Goal: Task Accomplishment & Management: Manage account settings

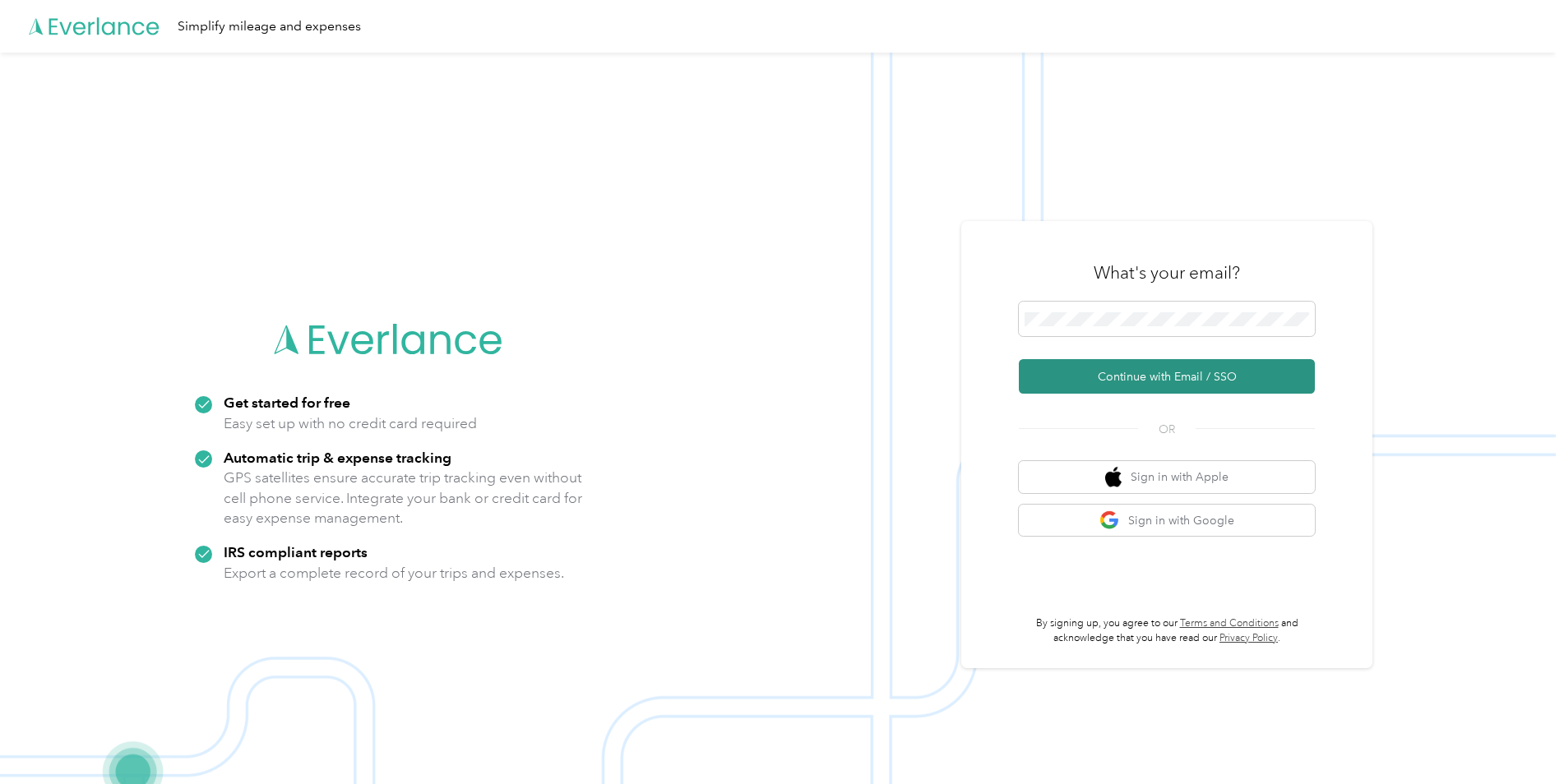
click at [1181, 368] on button "Continue with Email / SSO" at bounding box center [1166, 376] width 296 height 35
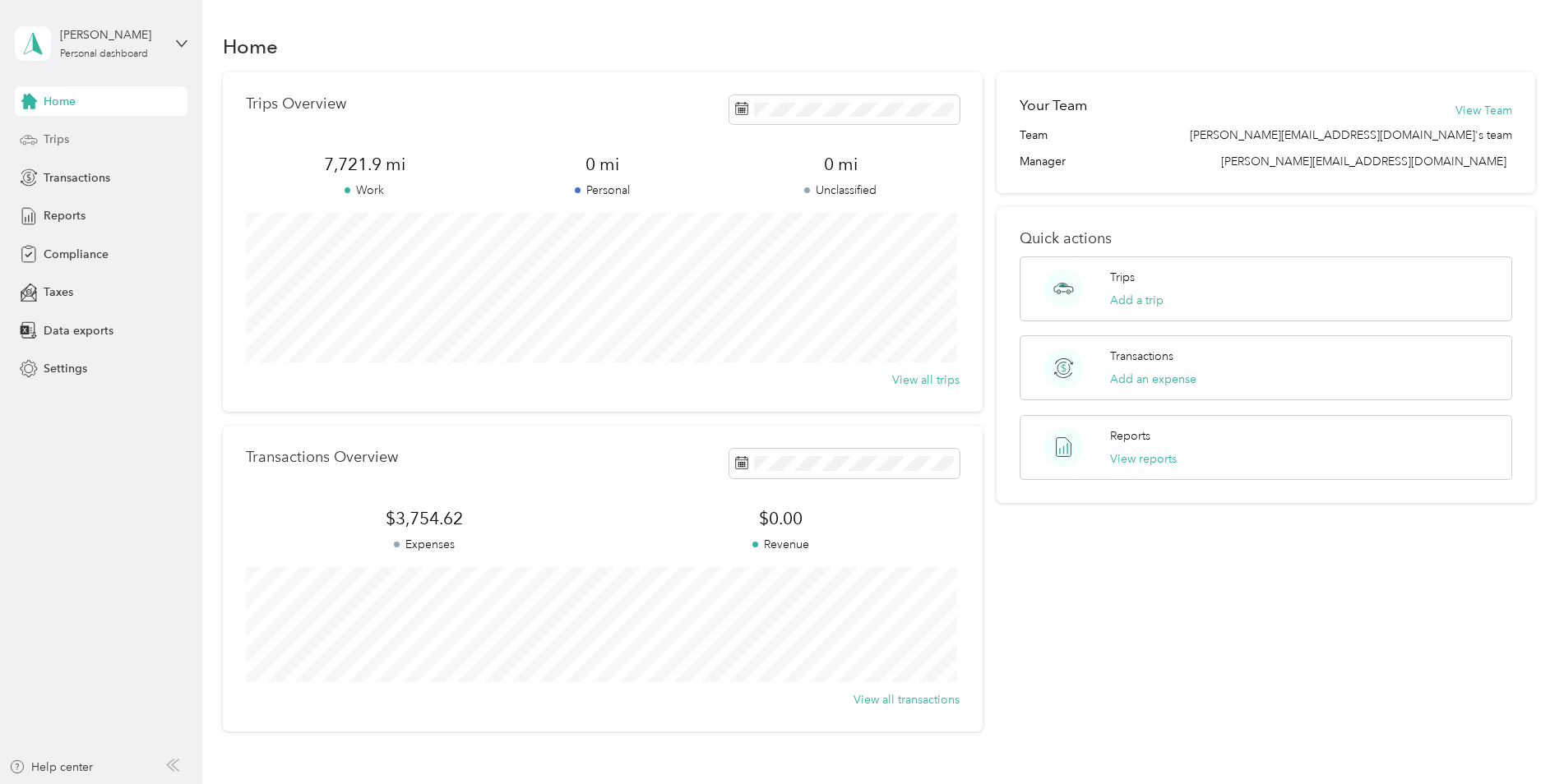
click at [92, 142] on div "Trips" at bounding box center [101, 140] width 173 height 30
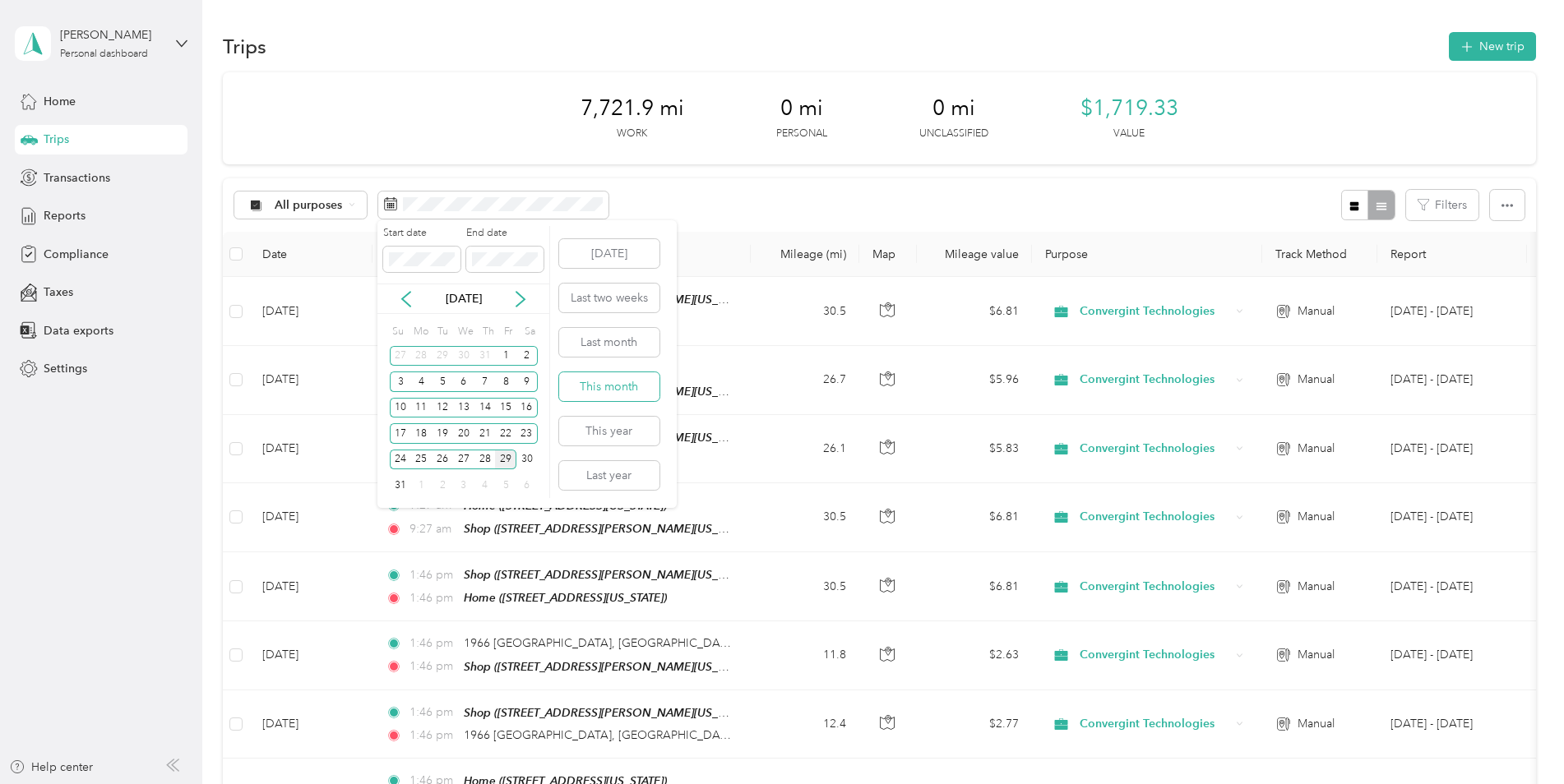
click at [629, 392] on button "This month" at bounding box center [609, 387] width 100 height 29
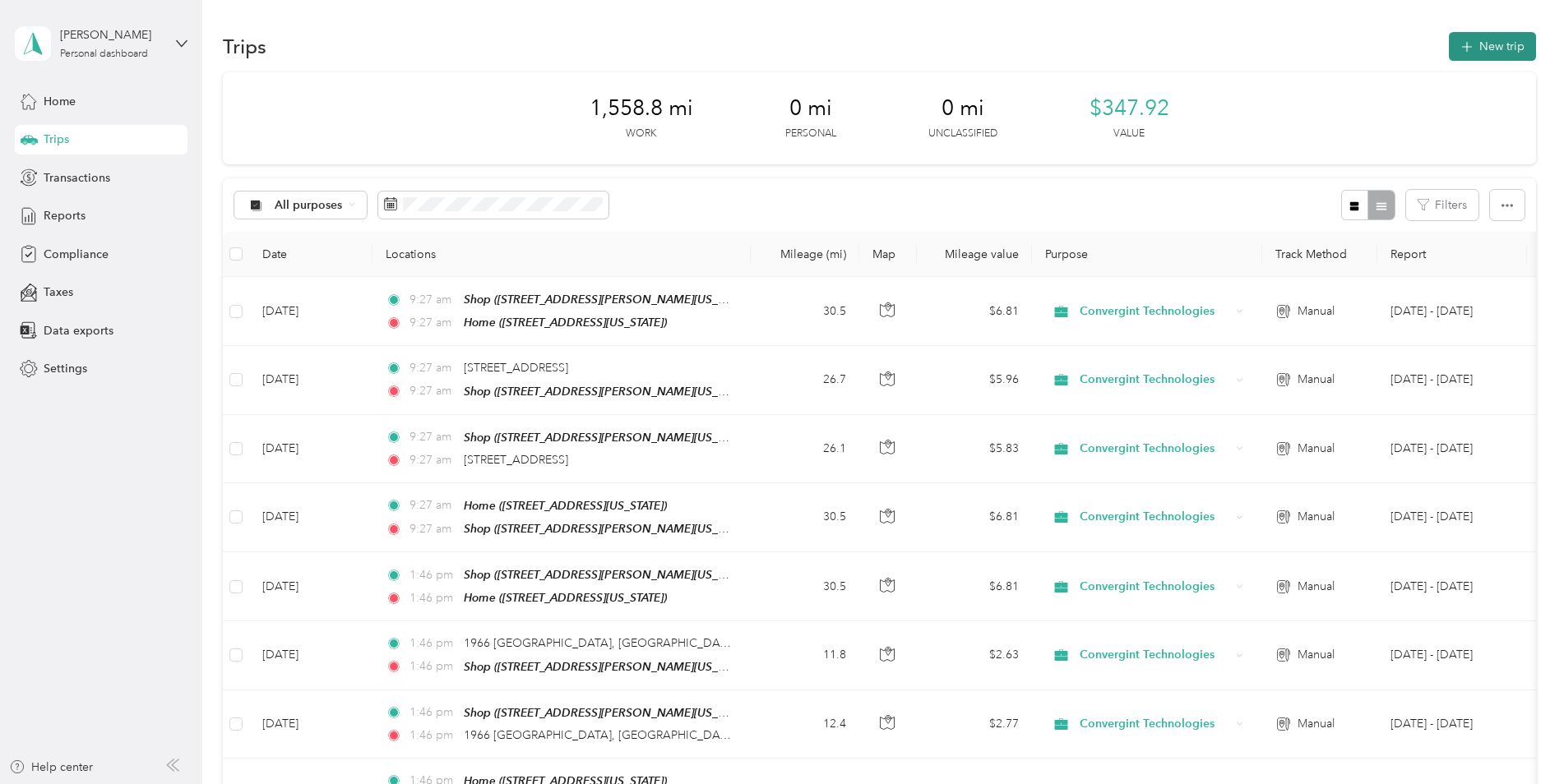
click at [1460, 50] on icon "button" at bounding box center [1466, 47] width 19 height 19
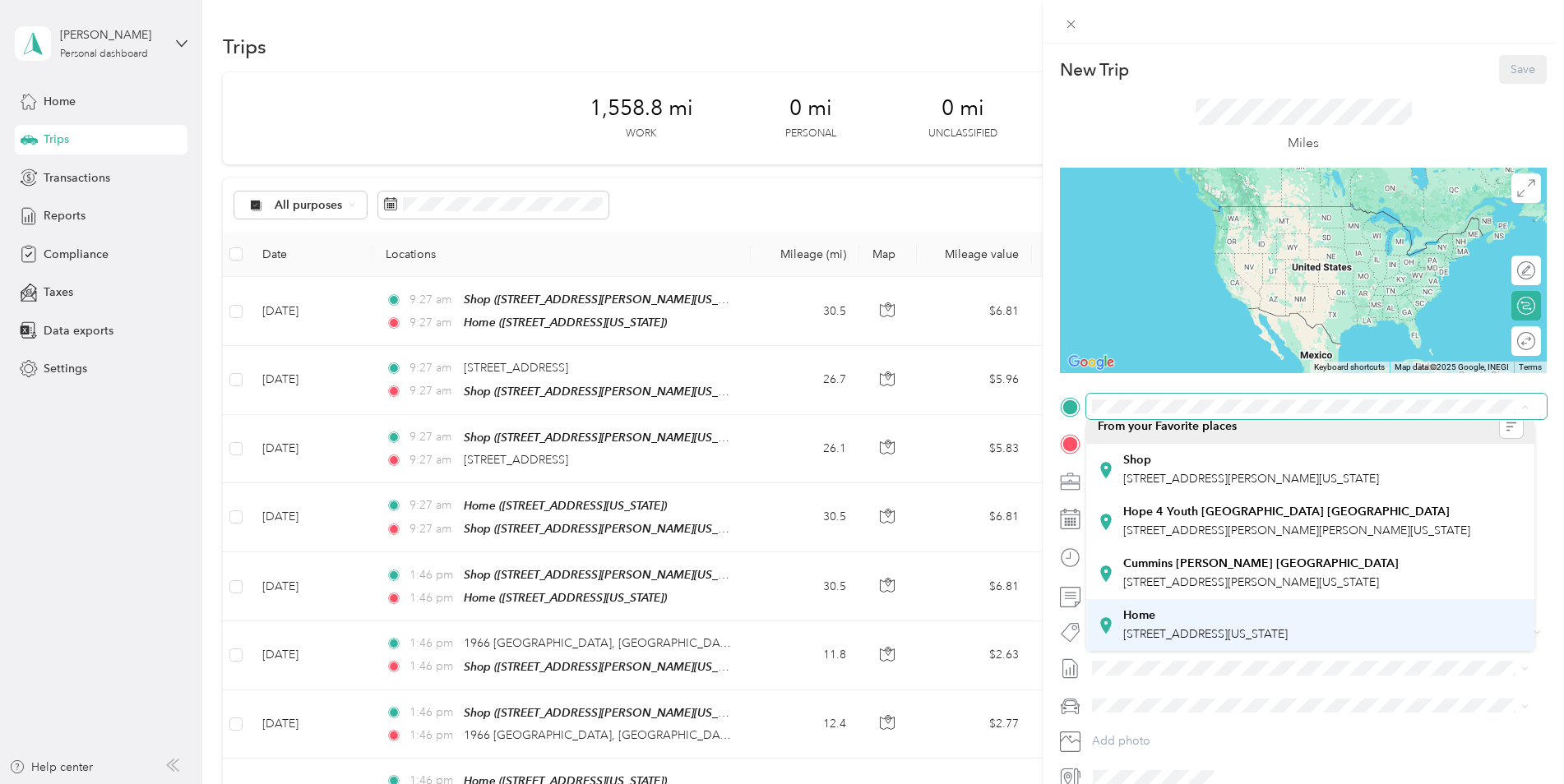
scroll to position [80, 0]
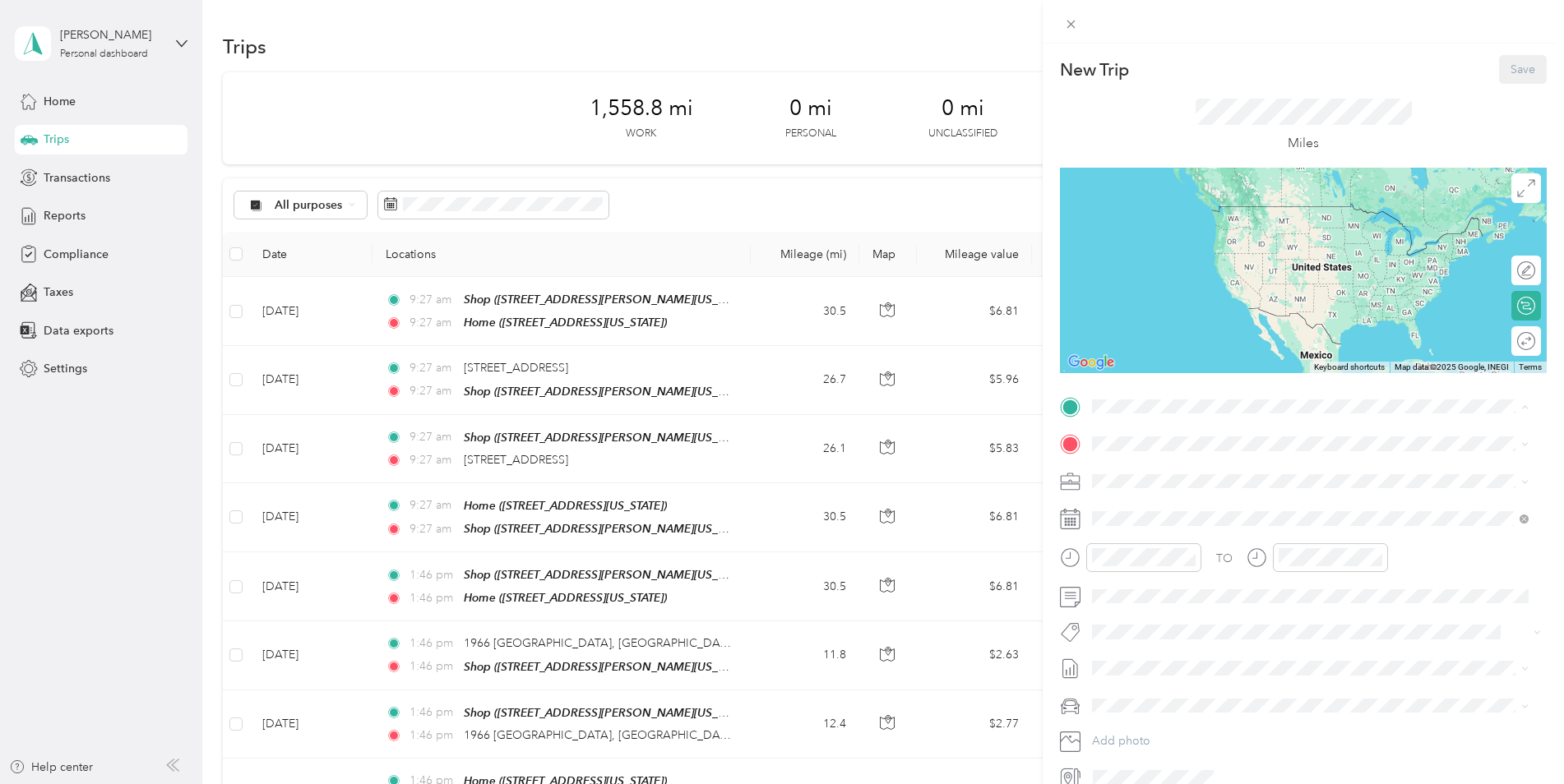
click at [1188, 608] on div "Home" at bounding box center [1205, 615] width 165 height 15
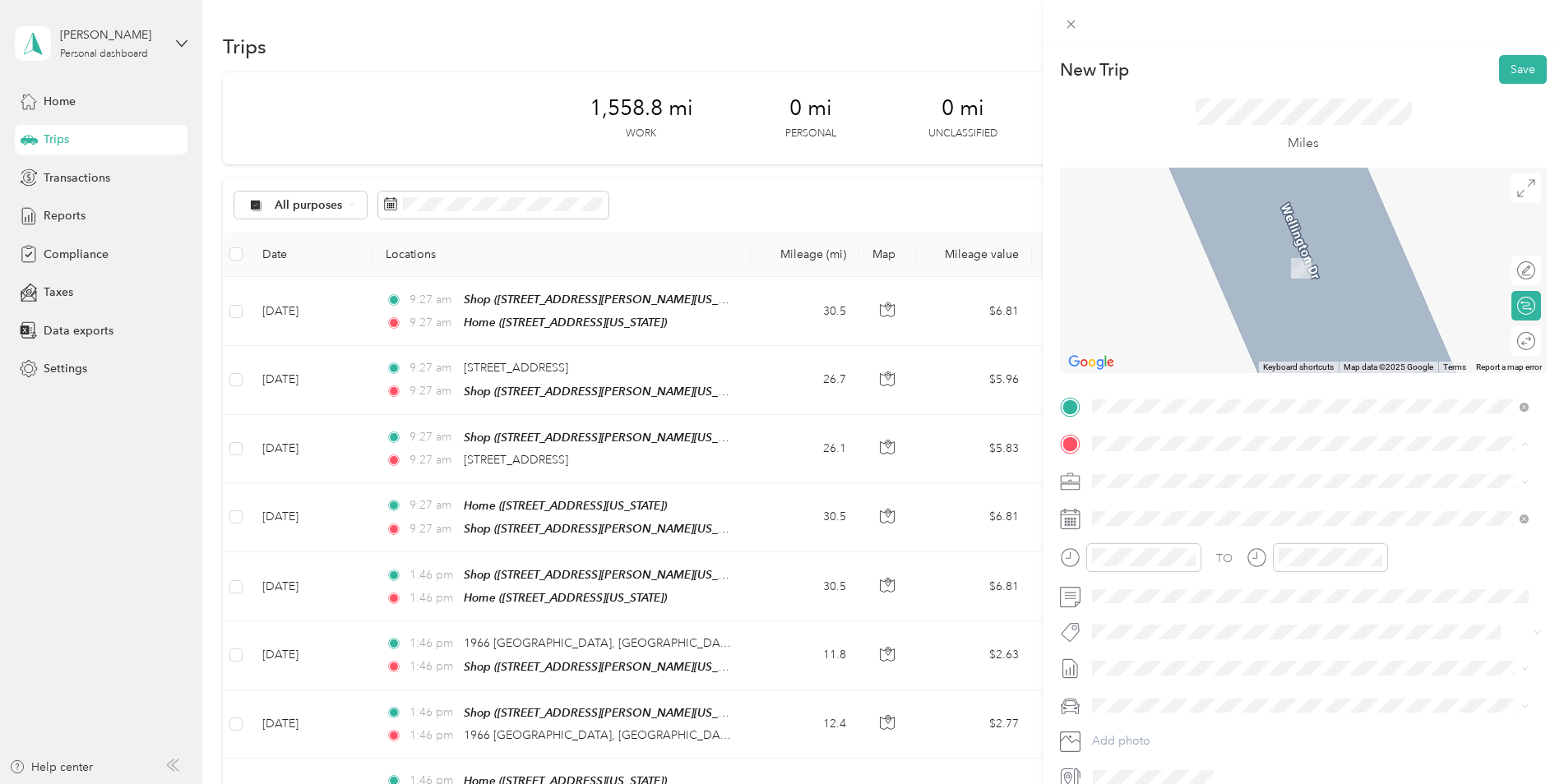
click at [1119, 520] on div "Shop [STREET_ADDRESS][PERSON_NAME][US_STATE]" at bounding box center [1310, 518] width 425 height 41
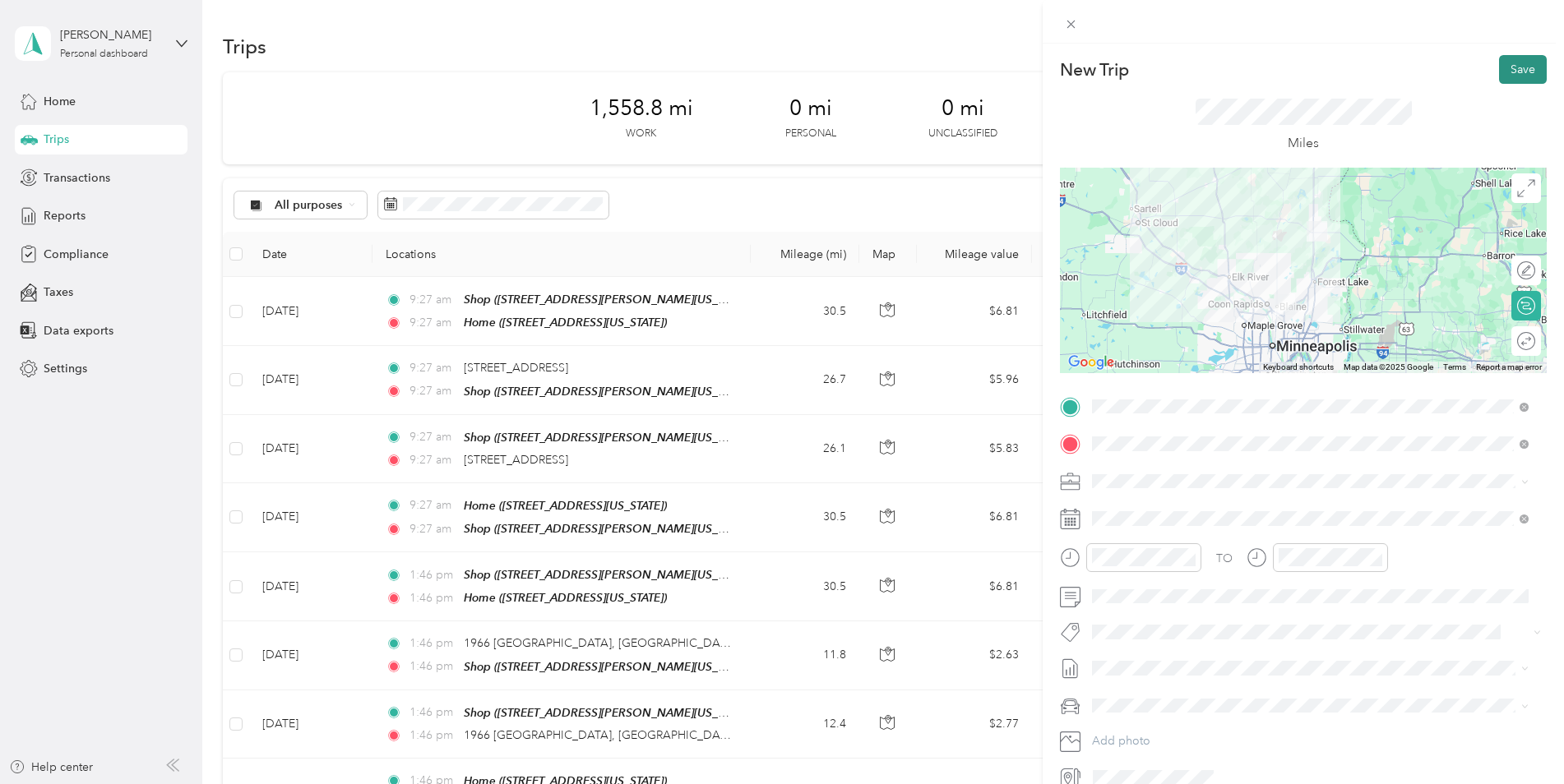
click at [1522, 80] on button "Save" at bounding box center [1522, 69] width 48 height 29
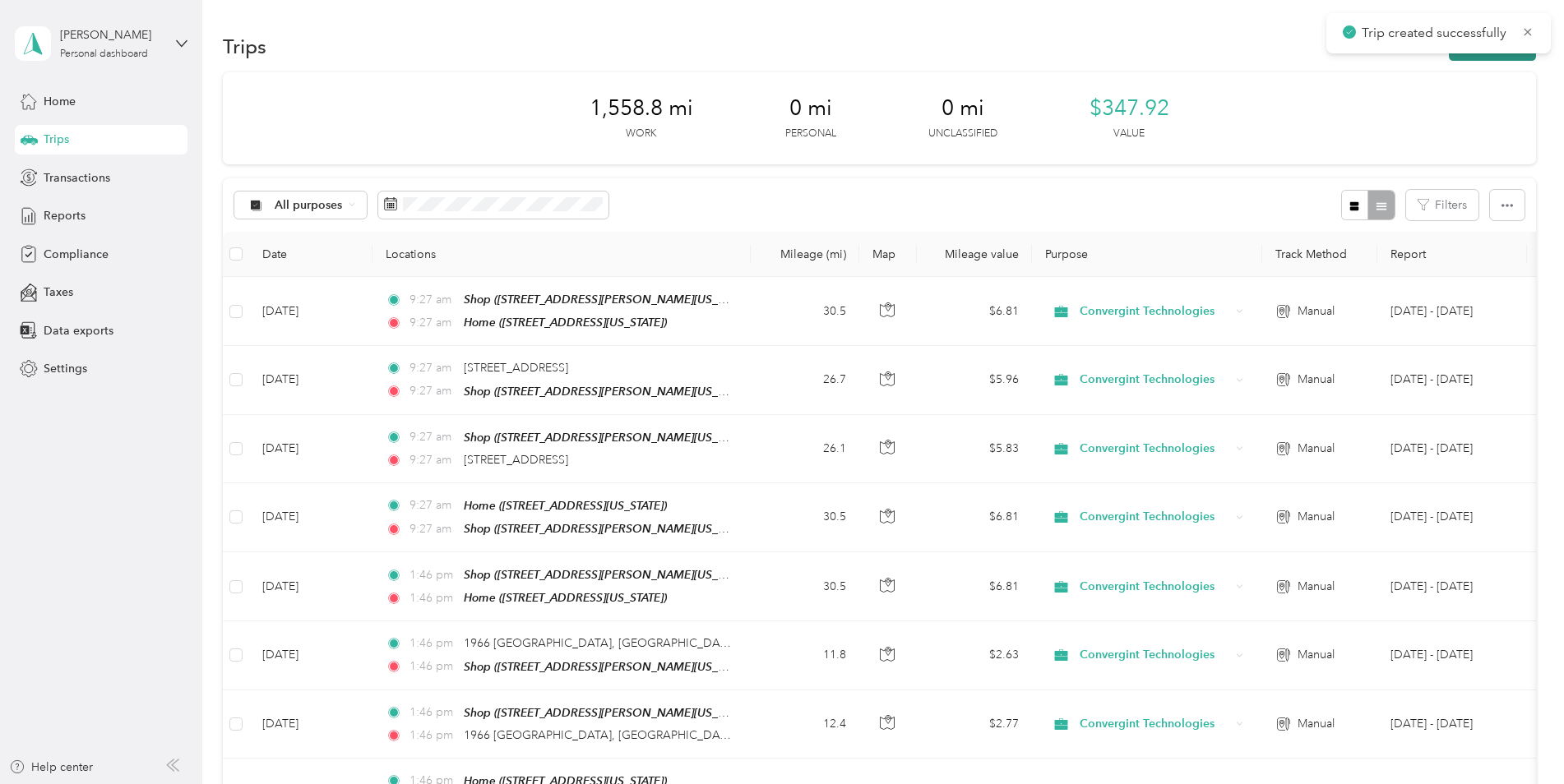
click at [1490, 56] on button "New trip" at bounding box center [1493, 46] width 87 height 29
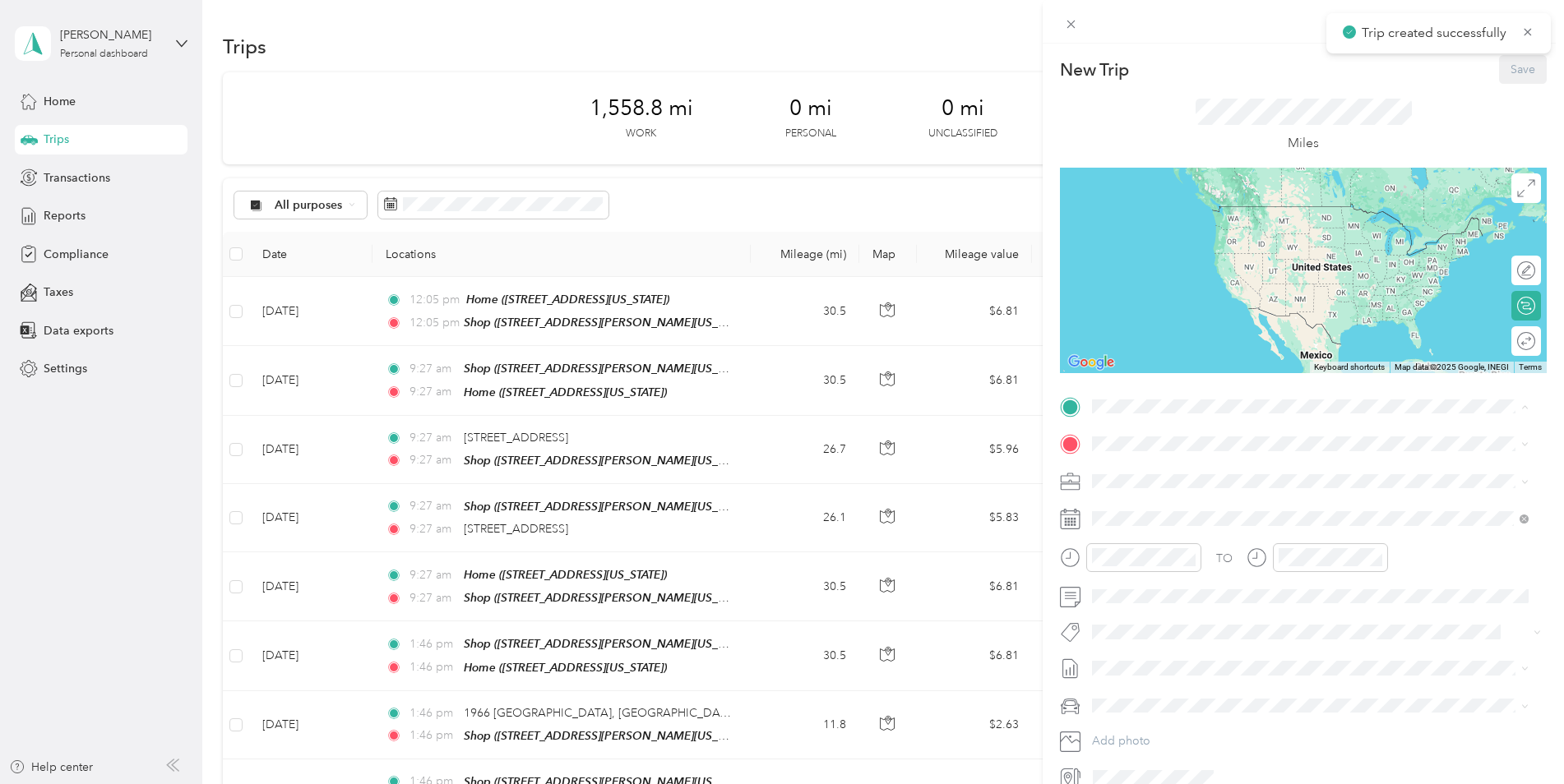
click at [1183, 466] on div "Shop" at bounding box center [1251, 471] width 256 height 15
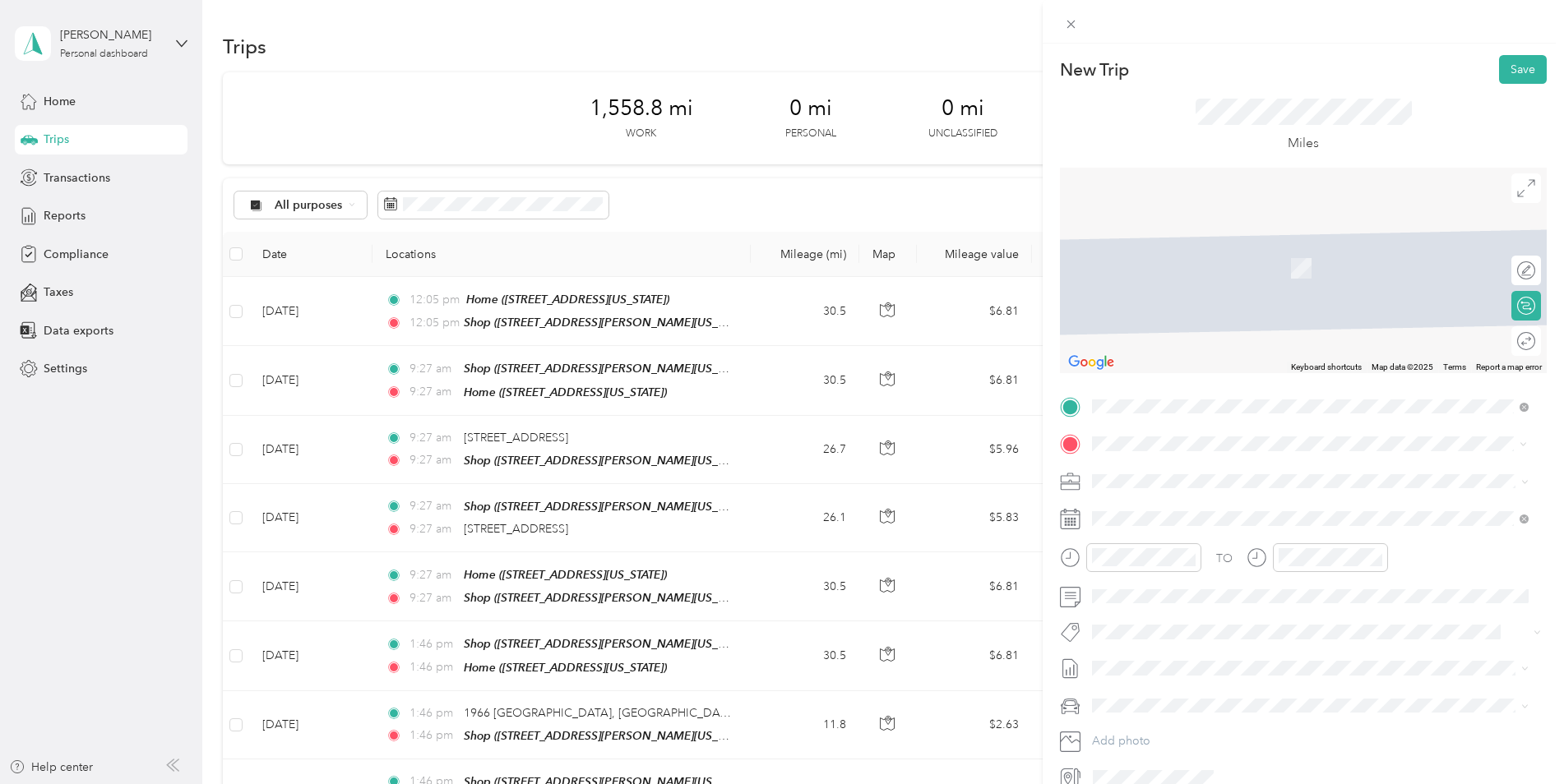
click at [1239, 507] on span "[STREET_ADDRESS][US_STATE]" at bounding box center [1205, 503] width 165 height 15
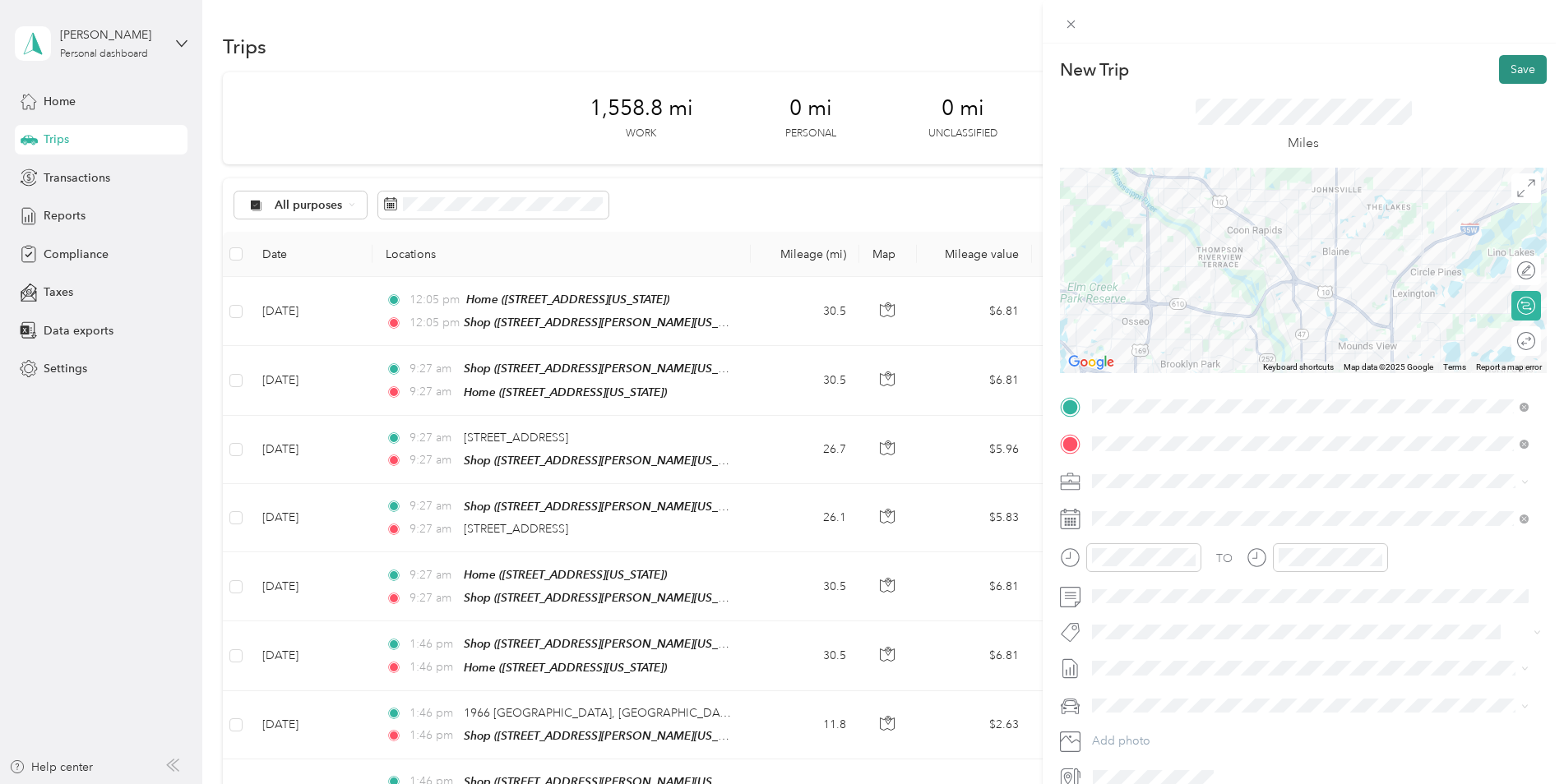
click at [1499, 64] on button "Save" at bounding box center [1522, 69] width 48 height 29
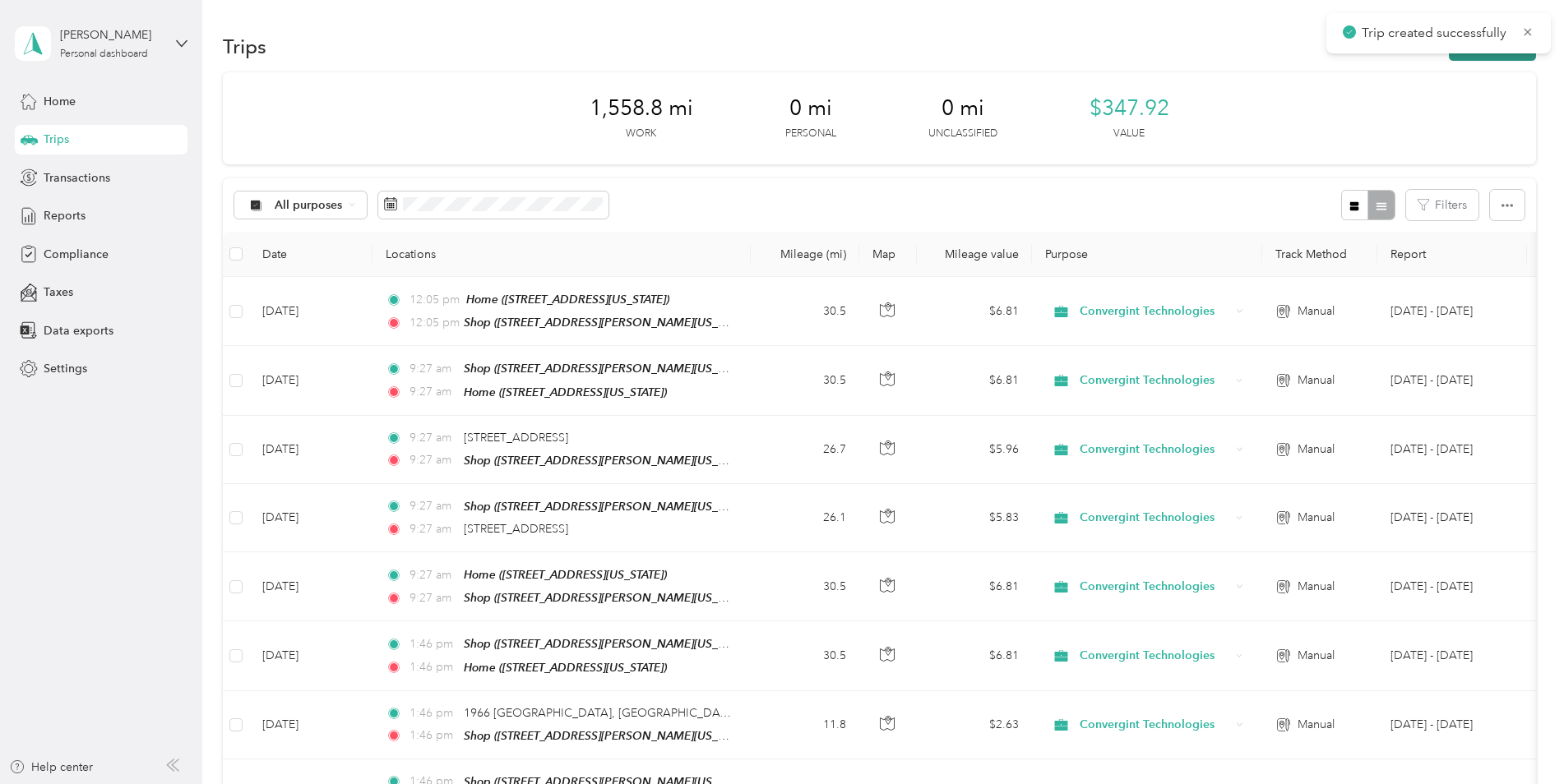
click at [1489, 58] on button "New trip" at bounding box center [1493, 46] width 87 height 29
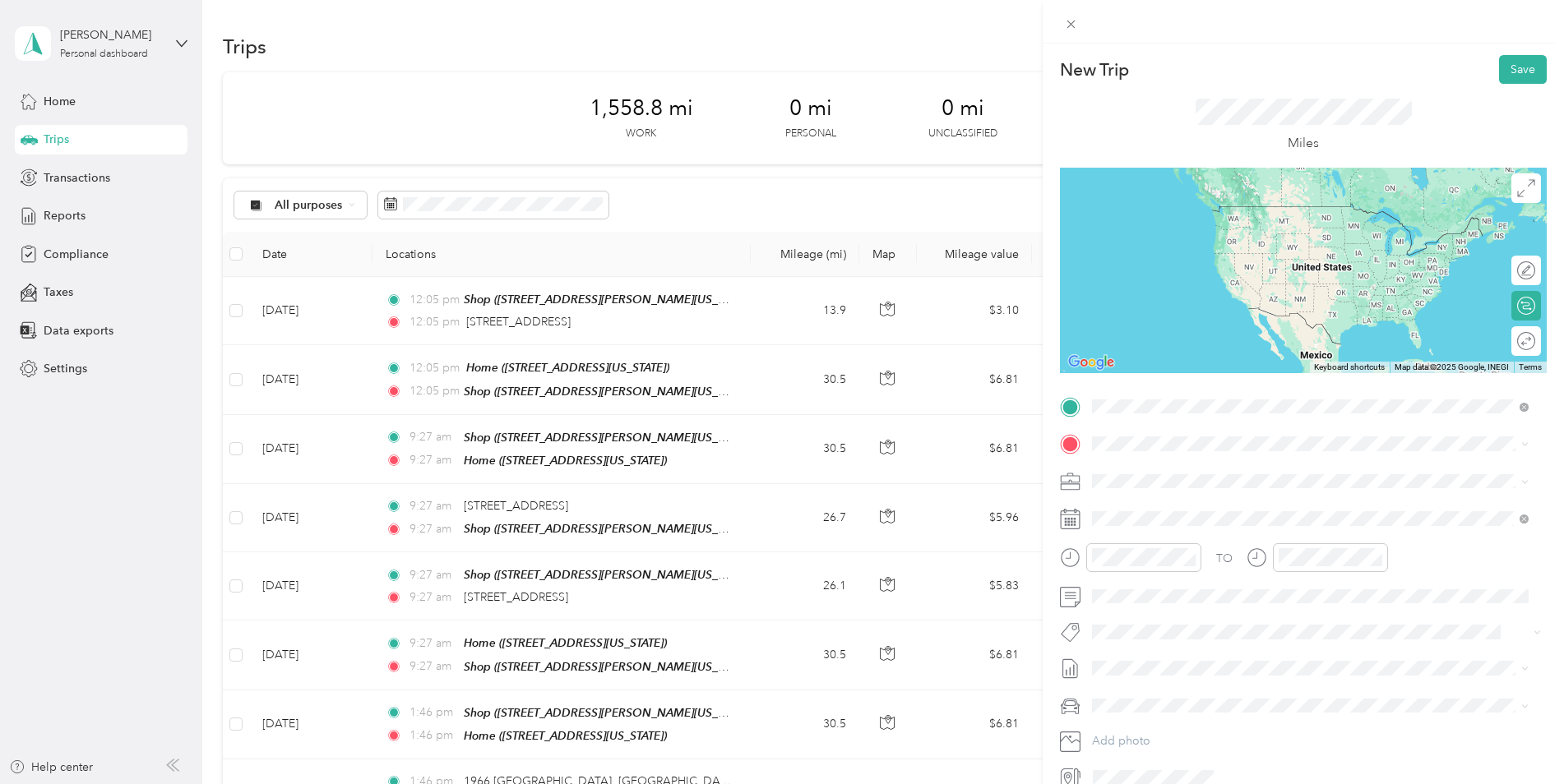
click at [1183, 464] on span "[STREET_ADDRESS][US_STATE]" at bounding box center [1205, 466] width 165 height 15
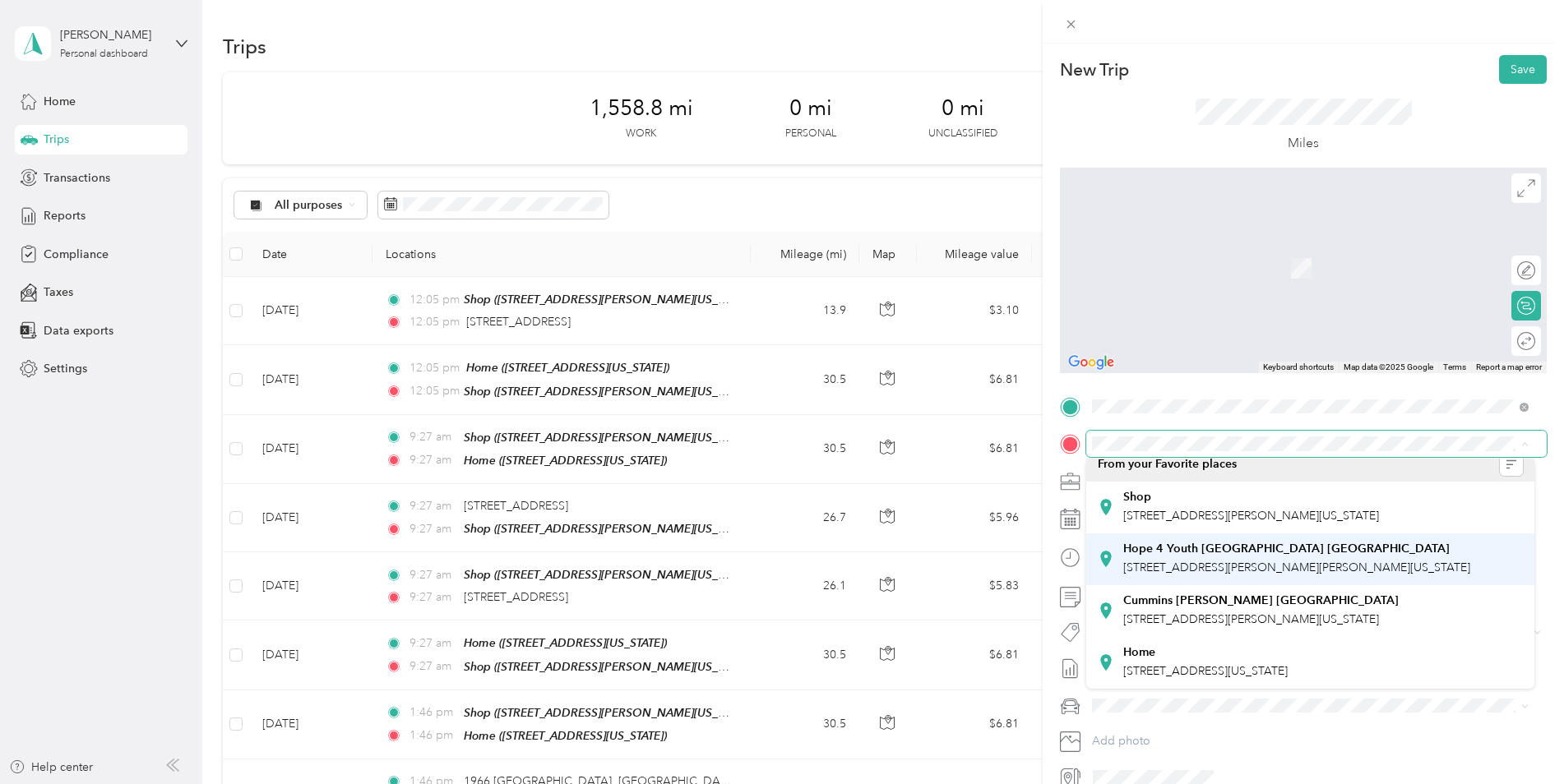
scroll to position [0, 0]
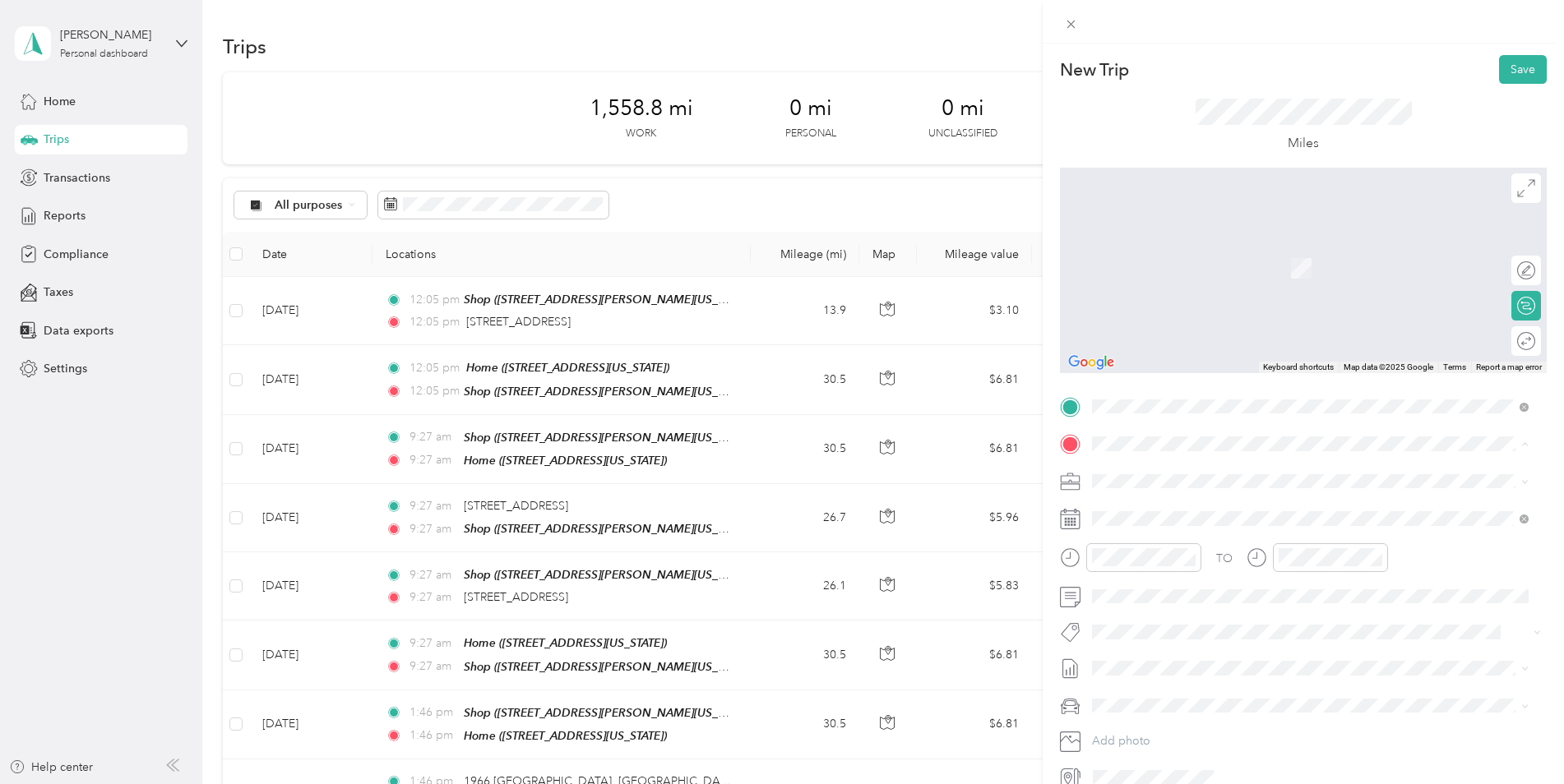
click at [1108, 516] on div "Shop [STREET_ADDRESS][PERSON_NAME][US_STATE]" at bounding box center [1310, 518] width 425 height 41
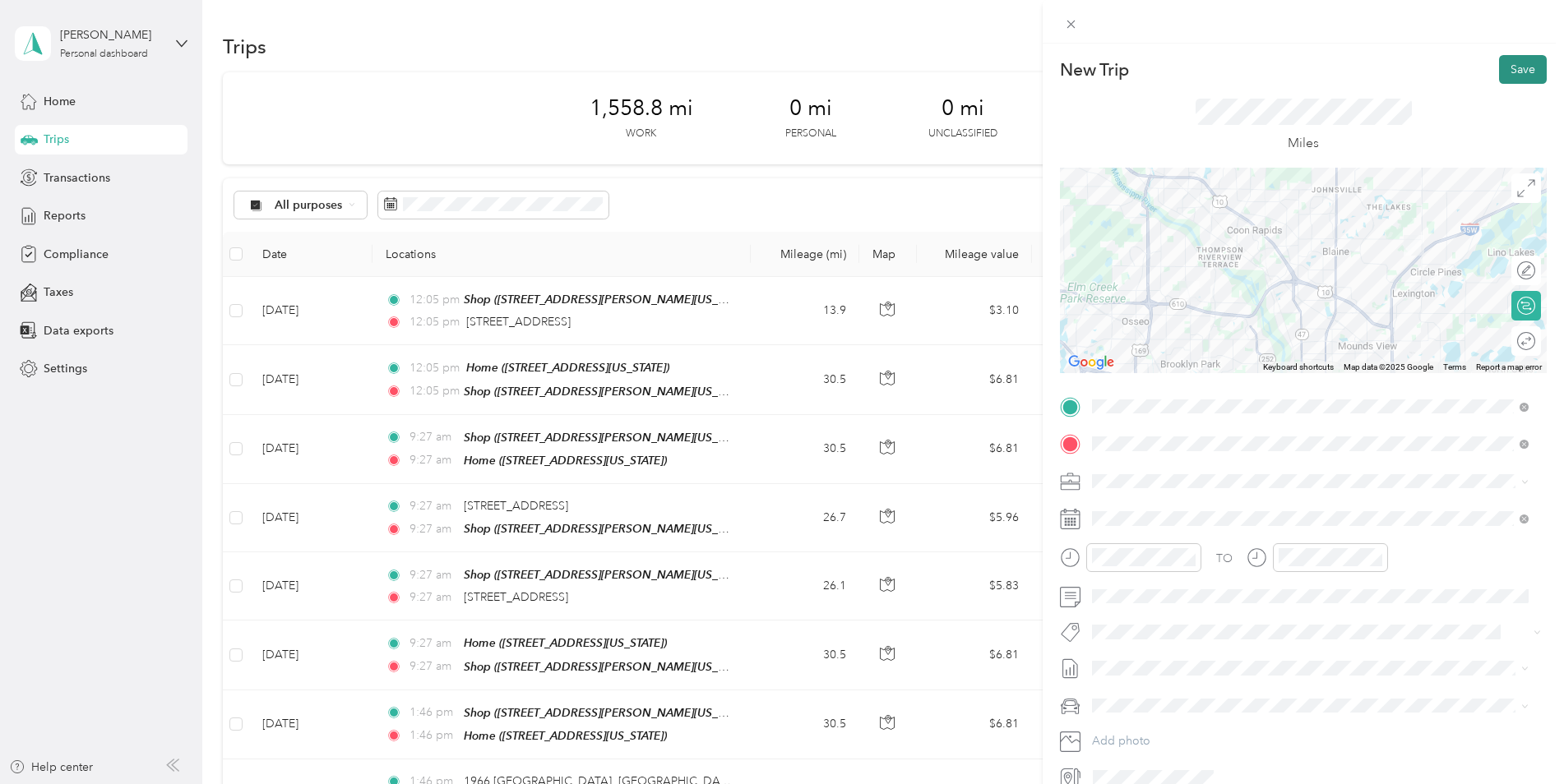
click at [1507, 67] on button "Save" at bounding box center [1522, 69] width 48 height 29
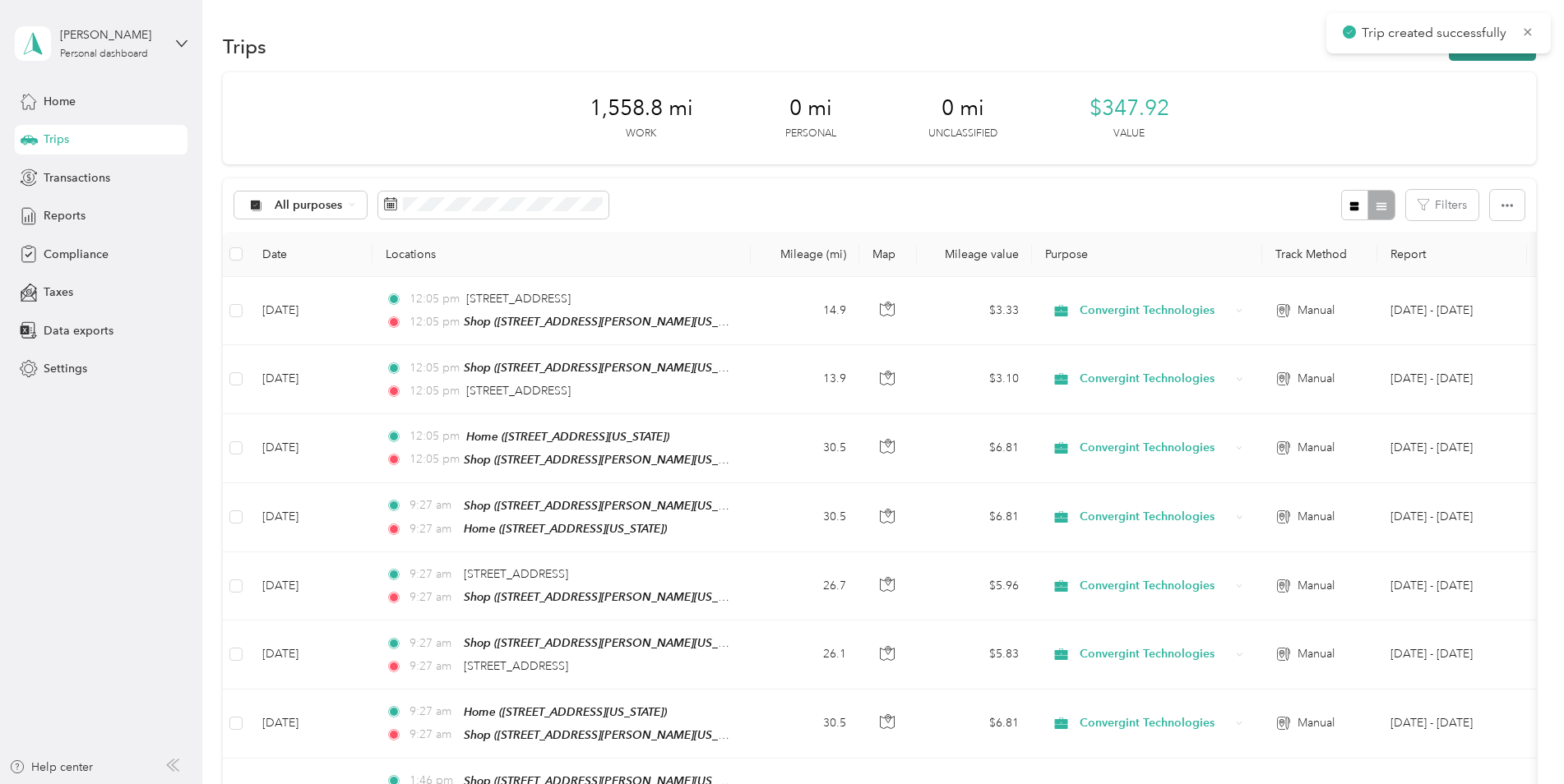
click at [1503, 57] on button "New trip" at bounding box center [1493, 46] width 87 height 29
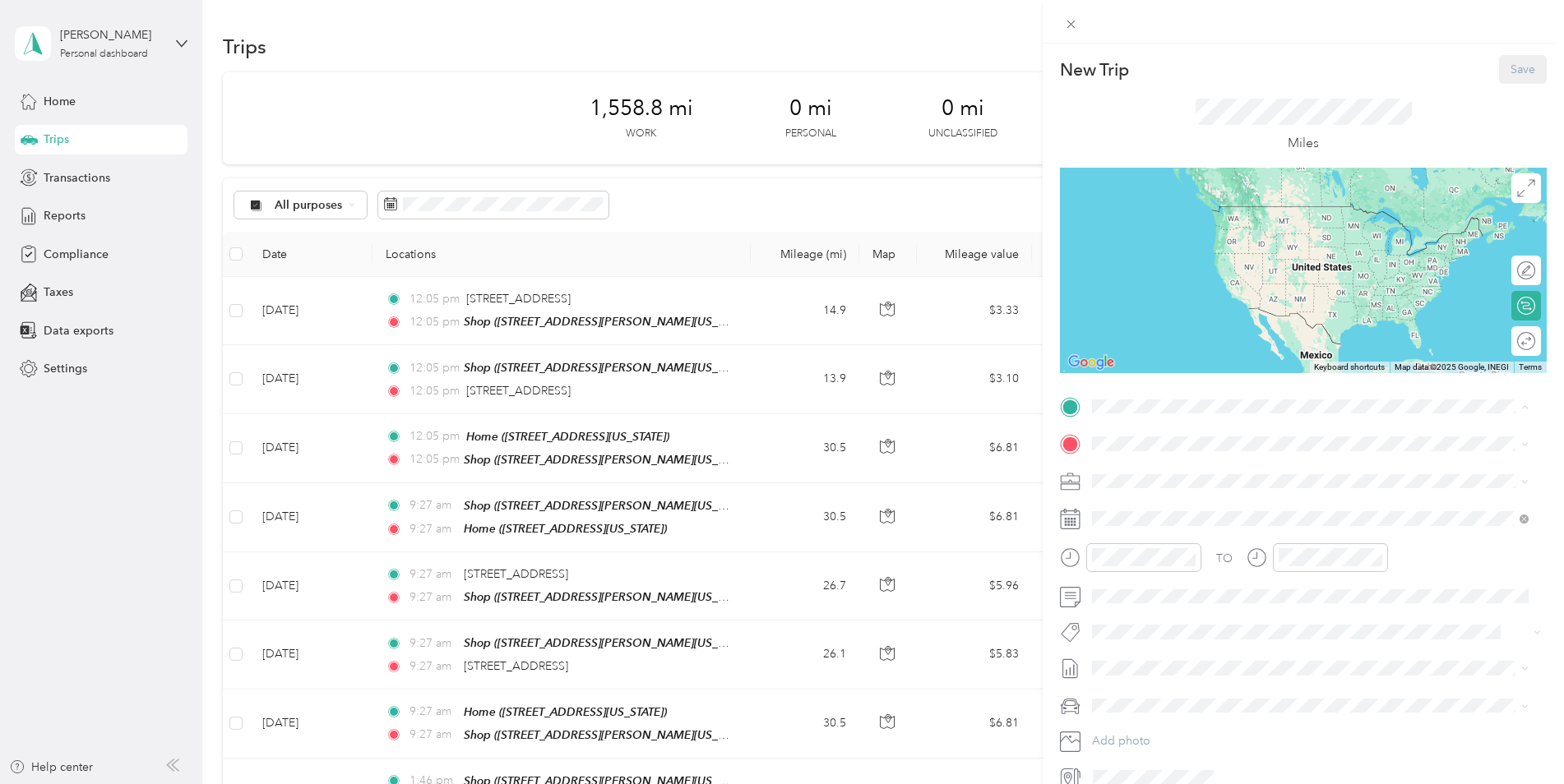
click at [1190, 469] on div "Shop" at bounding box center [1251, 471] width 256 height 15
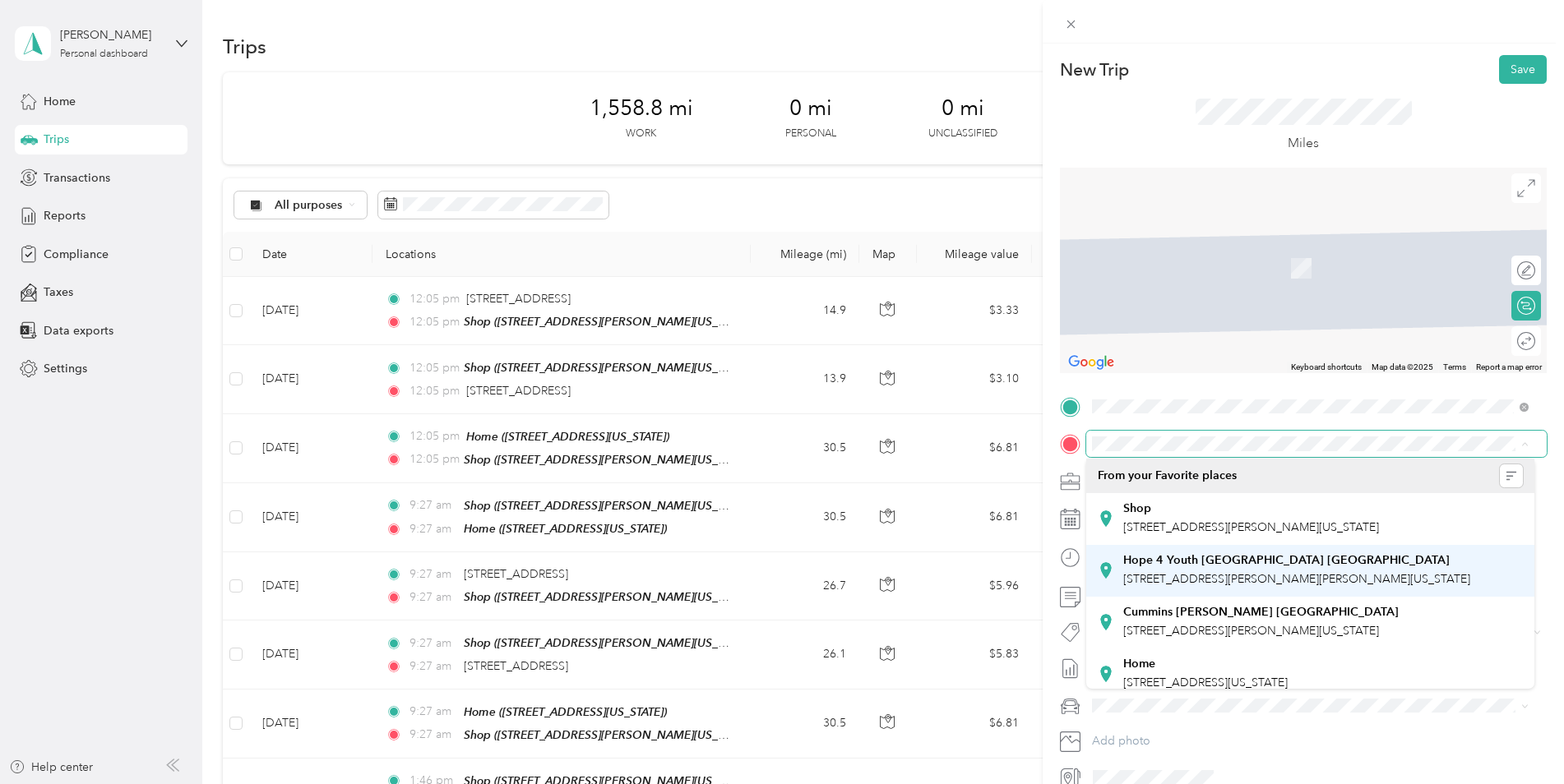
scroll to position [80, 0]
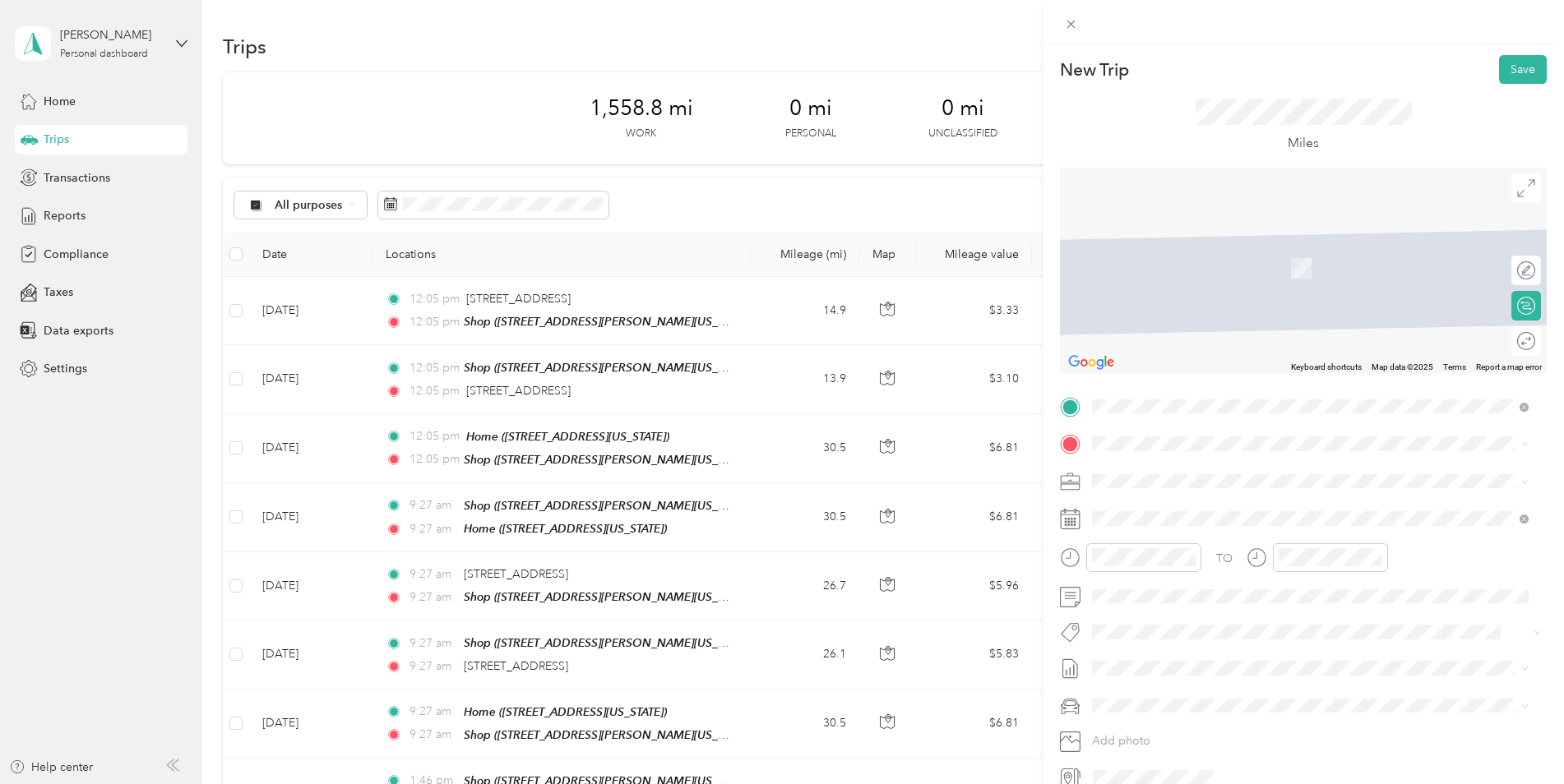
click at [1116, 657] on div "Home [STREET_ADDRESS][US_STATE]" at bounding box center [1310, 662] width 425 height 41
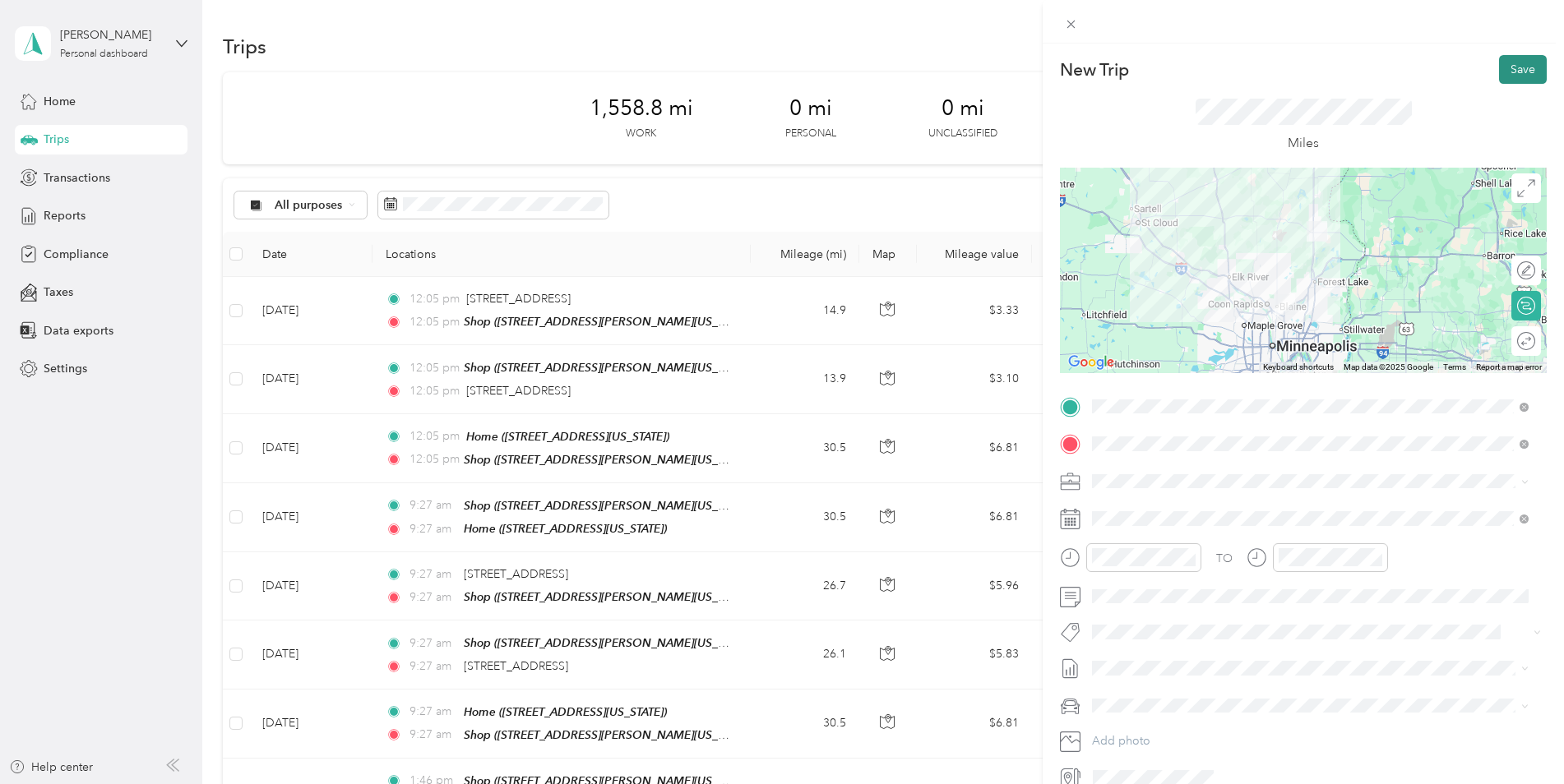
click at [1503, 75] on button "Save" at bounding box center [1522, 69] width 48 height 29
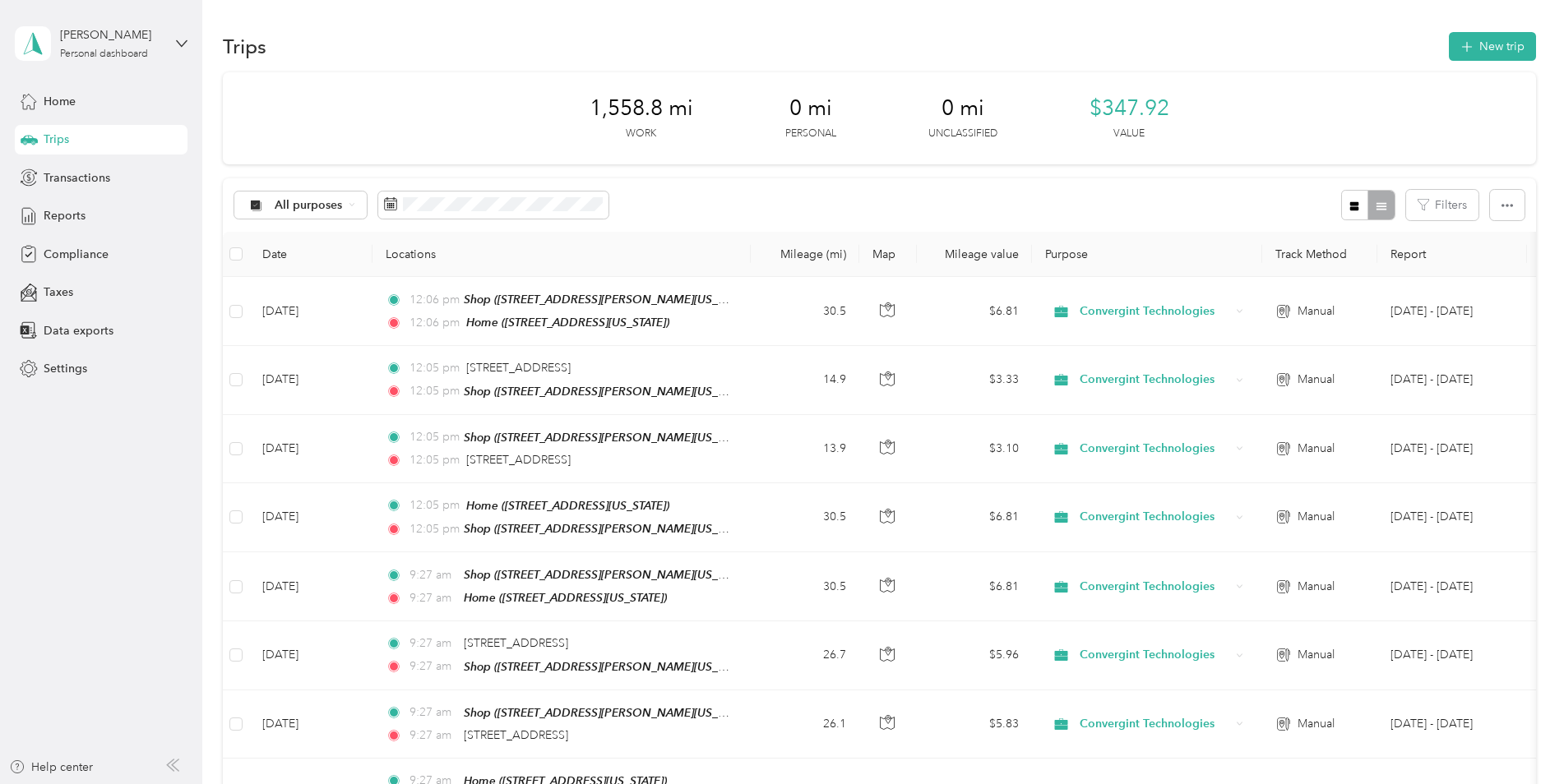
click at [1284, 103] on div "1,558.8 mi Work 0 mi Personal 0 mi Unclassified $347.92 Value" at bounding box center [880, 118] width 1313 height 92
click at [140, 188] on div "Transactions" at bounding box center [101, 177] width 173 height 30
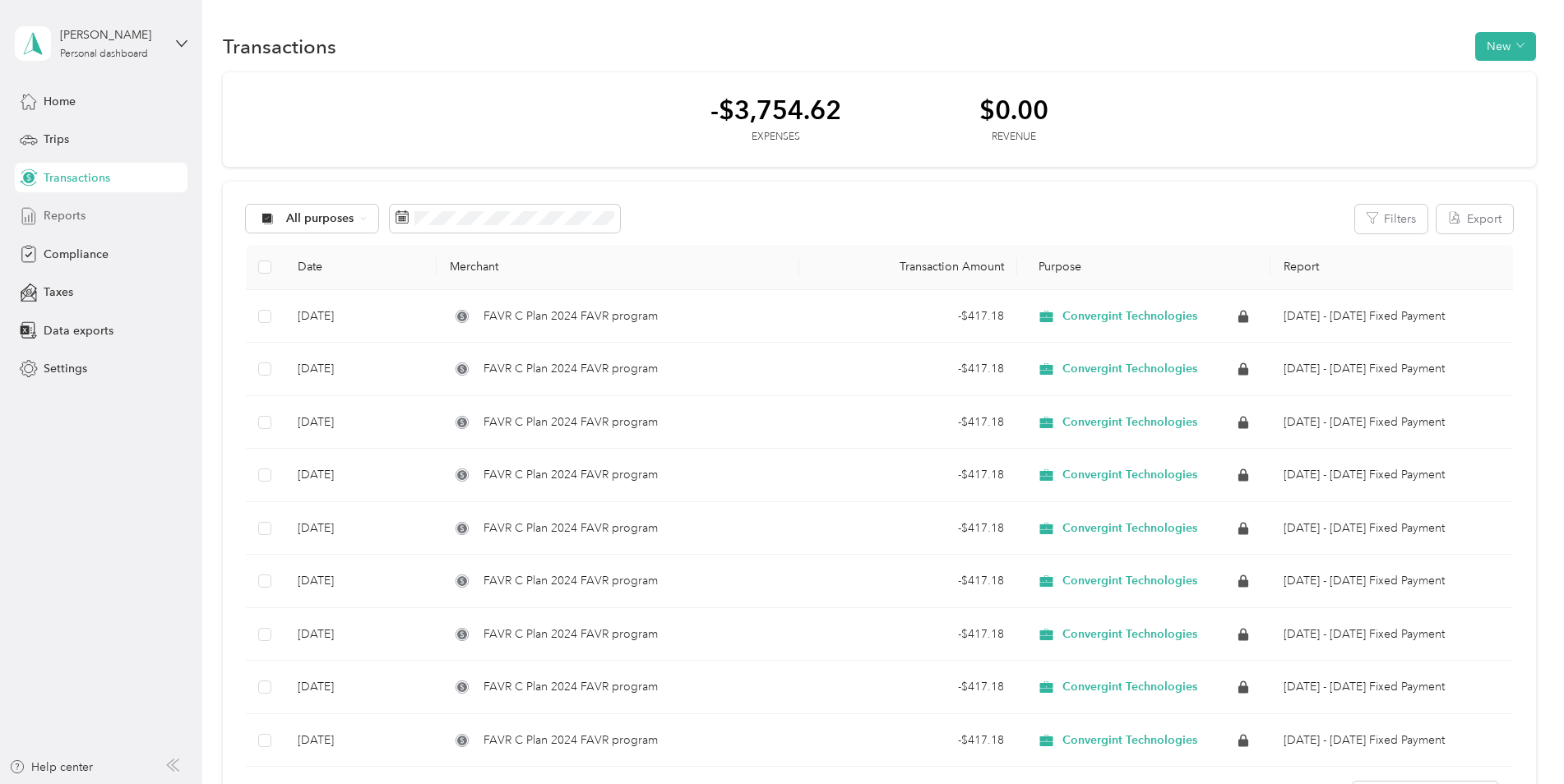
click at [129, 225] on div "Reports" at bounding box center [101, 216] width 173 height 30
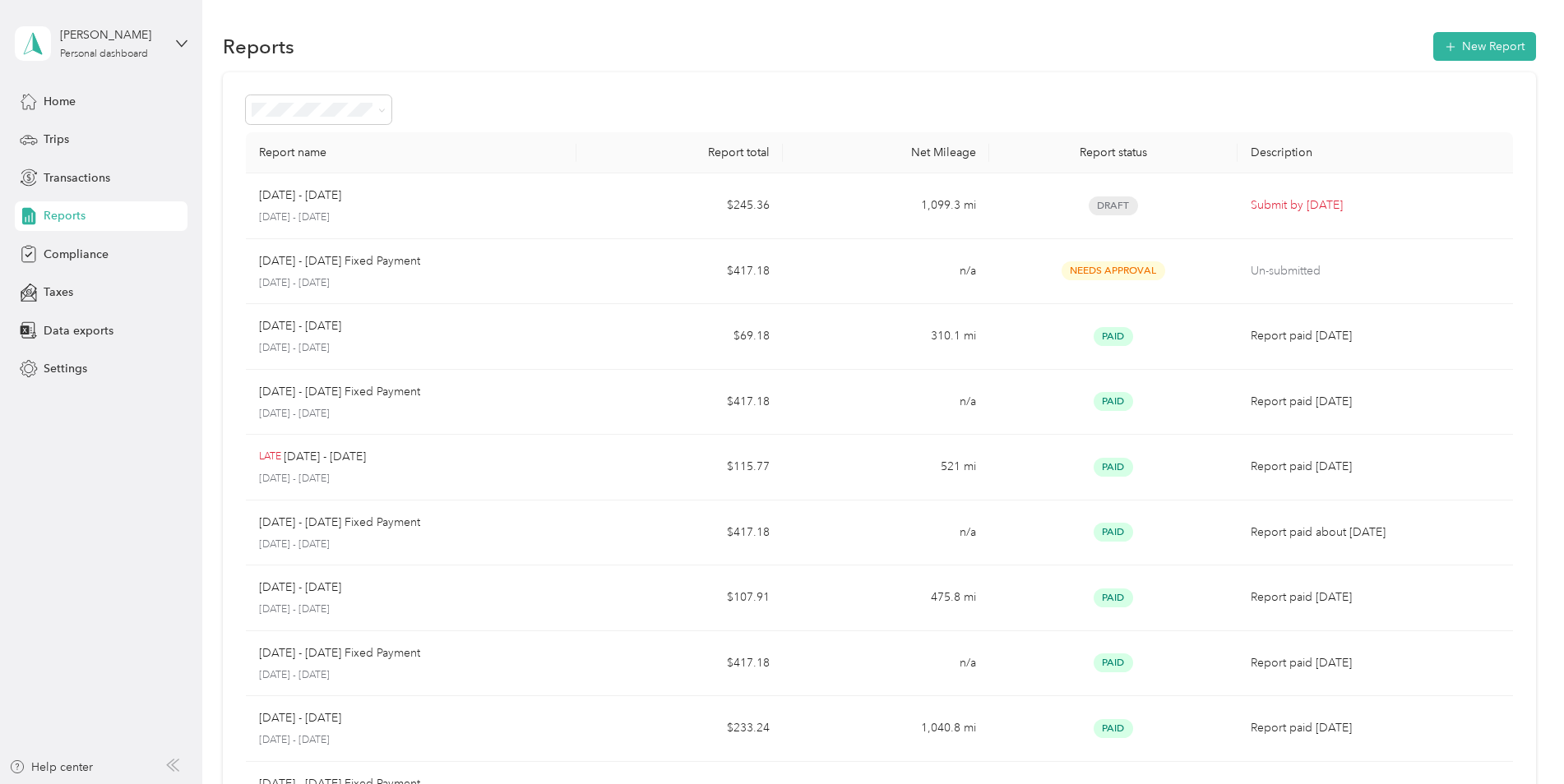
click at [651, 94] on div "Report name Report total Net Mileage Report status Description [DATE] - [DATE] …" at bounding box center [880, 485] width 1313 height 825
click at [147, 104] on div "Home" at bounding box center [101, 101] width 173 height 30
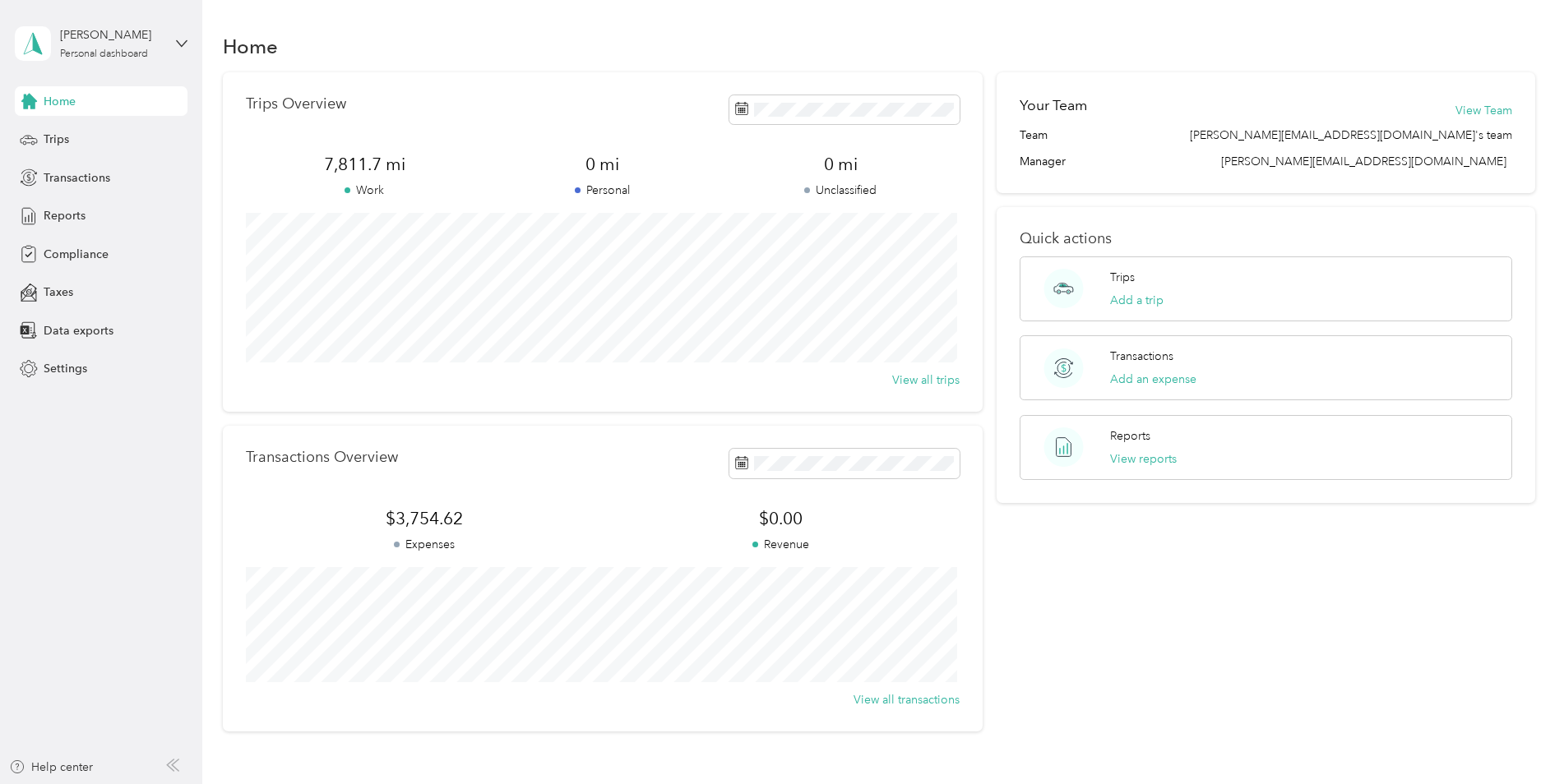
click at [981, 68] on section "Home Trips Overview 7,811.7 mi Work 0 mi Personal 0 mi Unclassified View all tr…" at bounding box center [880, 380] width 1313 height 703
